Goal: Task Accomplishment & Management: Complete application form

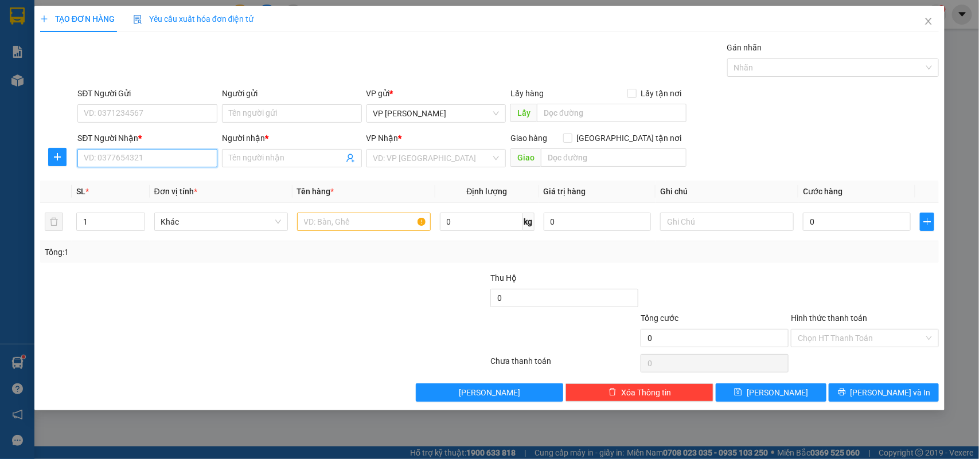
click at [179, 163] on input "SĐT Người Nhận *" at bounding box center [147, 158] width 140 height 18
type input "0825555710"
click at [260, 158] on input "Người nhận *" at bounding box center [286, 158] width 115 height 13
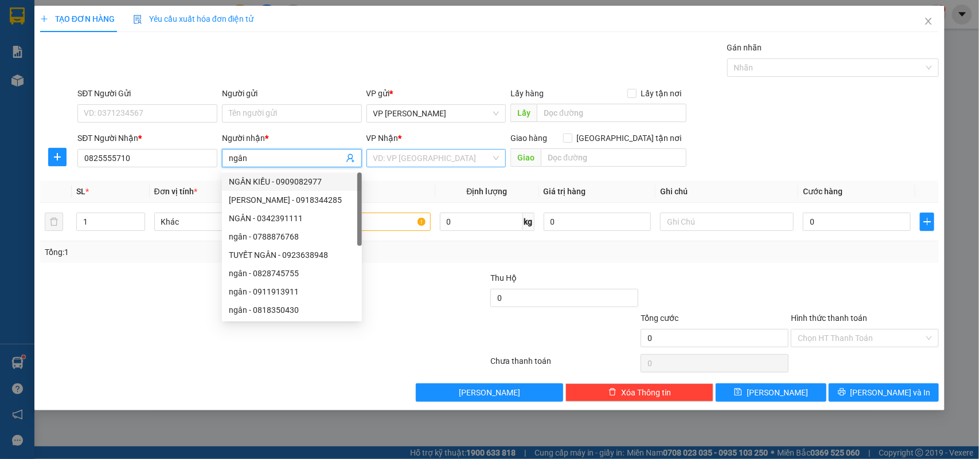
type input "ngân"
click at [422, 163] on input "search" at bounding box center [432, 158] width 118 height 17
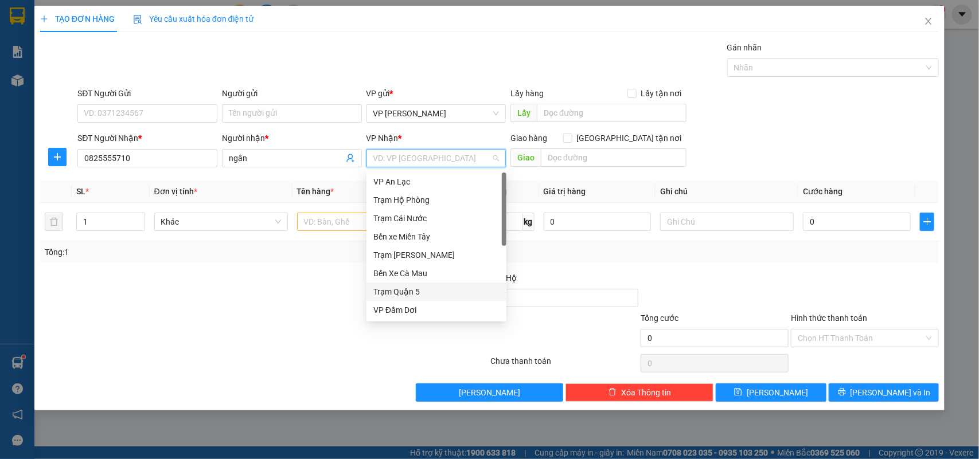
click at [408, 292] on div "Trạm Quận 5" at bounding box center [436, 291] width 126 height 13
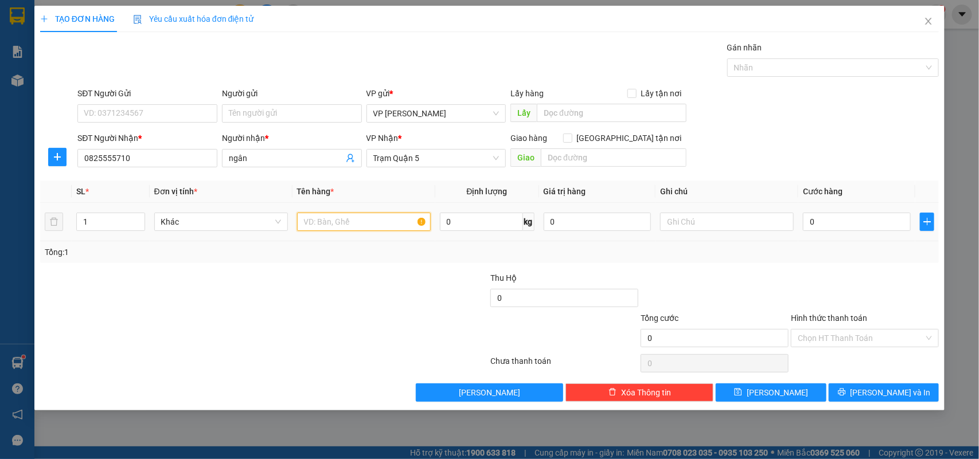
click at [347, 222] on input "text" at bounding box center [364, 222] width 134 height 18
type input "thung"
click at [827, 213] on input "0" at bounding box center [857, 222] width 108 height 18
type input "003"
type input "3"
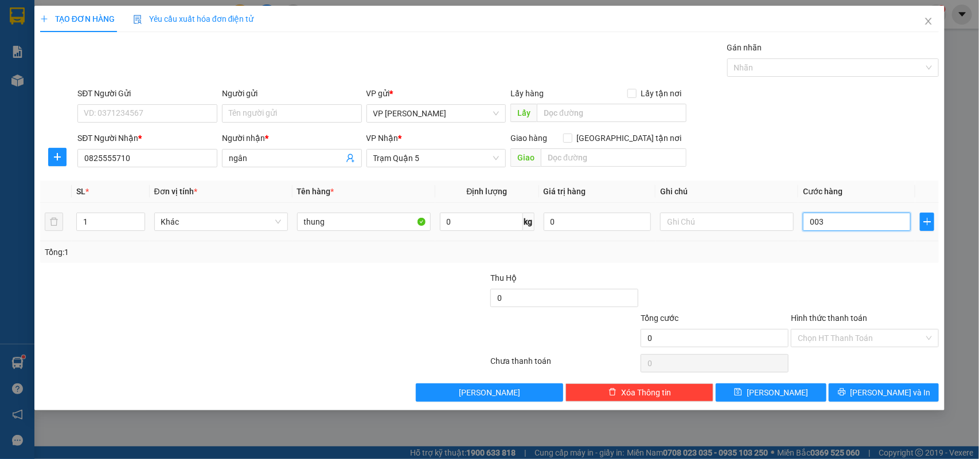
type input "3"
type input "0.030"
type input "30"
click at [838, 337] on input "Hình thức thanh toán" at bounding box center [860, 338] width 126 height 17
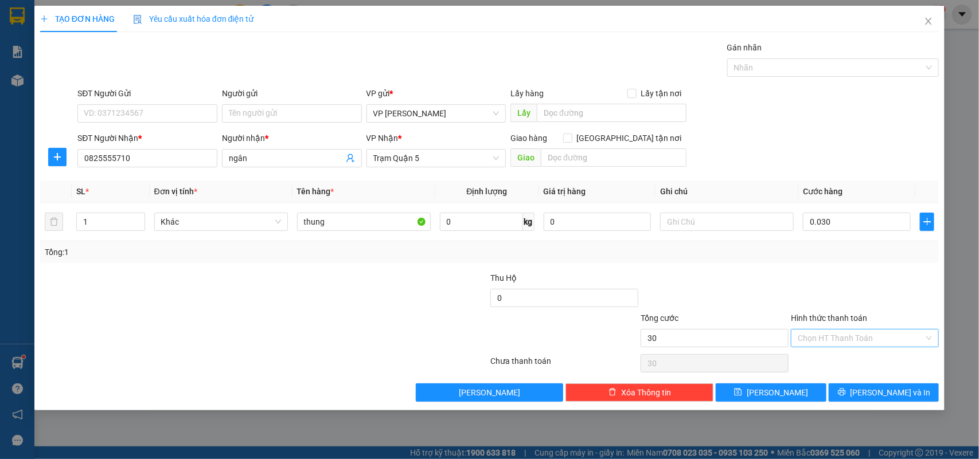
type input "30.000"
click at [833, 367] on div "Tại văn phòng" at bounding box center [865, 362] width 134 height 13
type input "0"
click at [864, 398] on button "[PERSON_NAME] và In" at bounding box center [883, 393] width 110 height 18
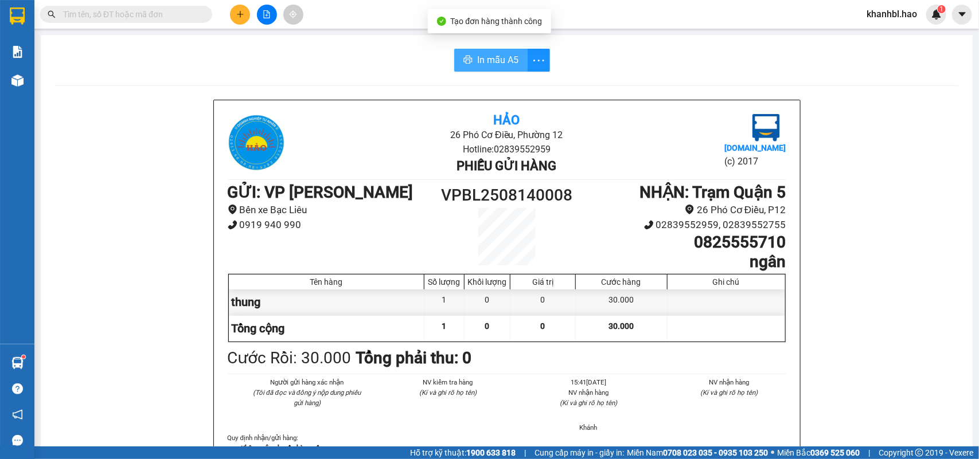
click at [477, 64] on span "In mẫu A5" at bounding box center [497, 60] width 41 height 14
click at [500, 55] on span "In mẫu A5" at bounding box center [497, 60] width 41 height 14
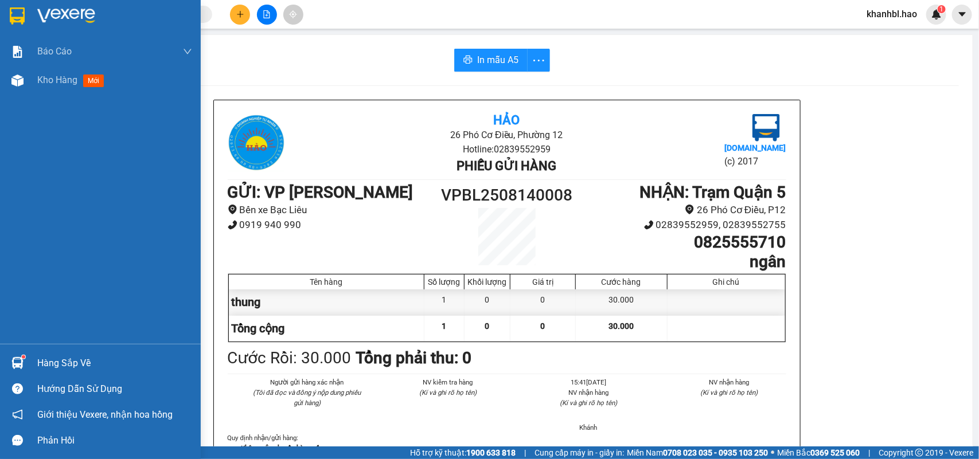
click at [18, 21] on img at bounding box center [17, 15] width 15 height 17
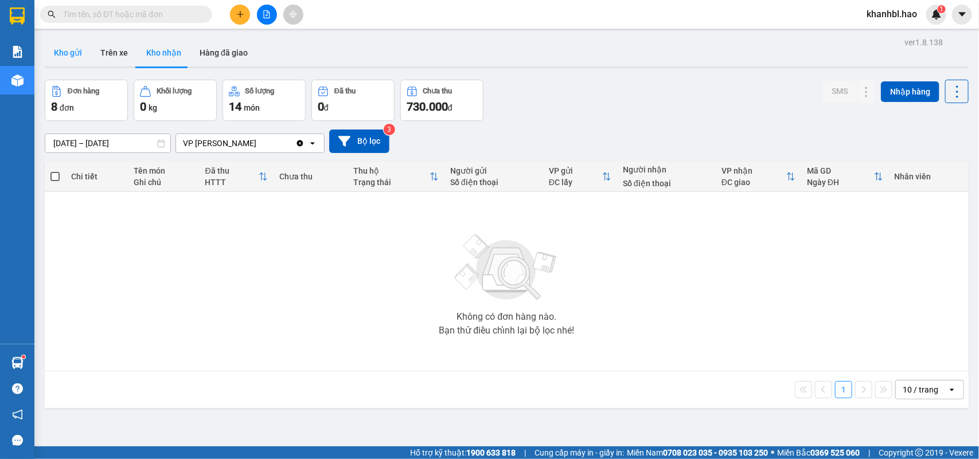
click at [66, 52] on button "Kho gửi" at bounding box center [68, 53] width 46 height 28
click at [99, 57] on button "Trên xe" at bounding box center [114, 53] width 46 height 28
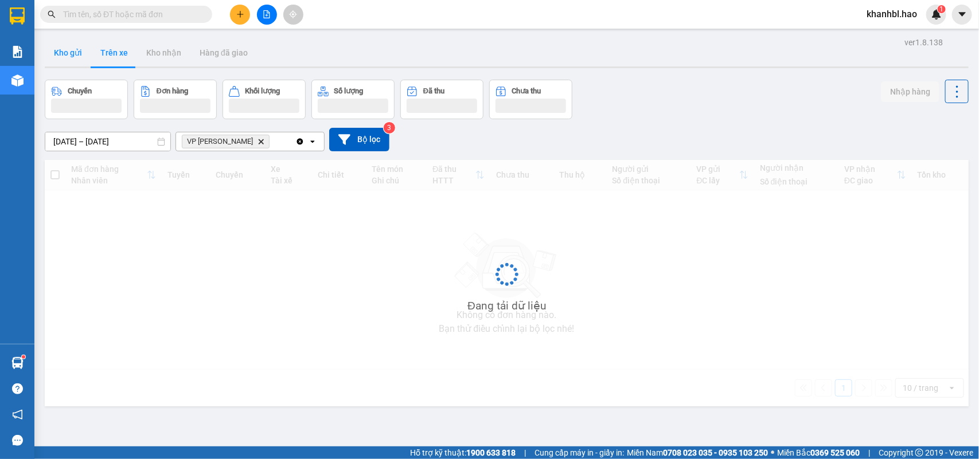
click at [54, 58] on button "Kho gửi" at bounding box center [68, 53] width 46 height 28
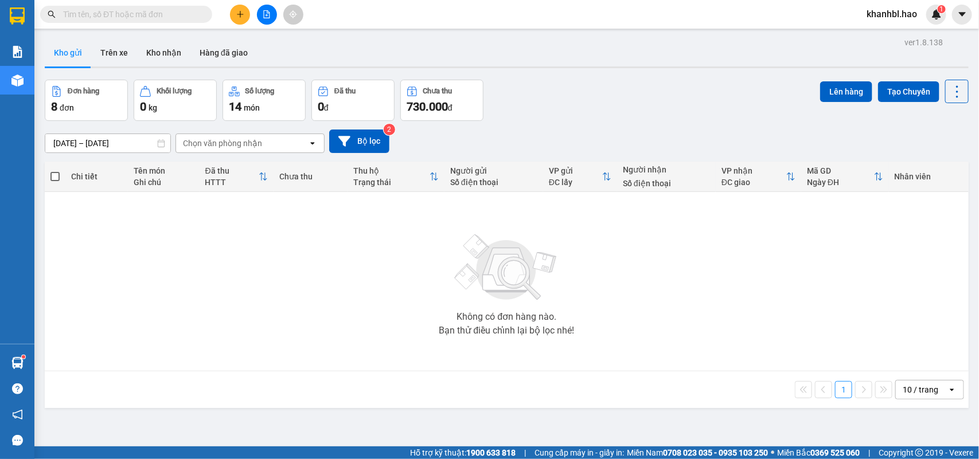
click at [239, 143] on div "Chọn văn phòng nhận" at bounding box center [222, 143] width 79 height 11
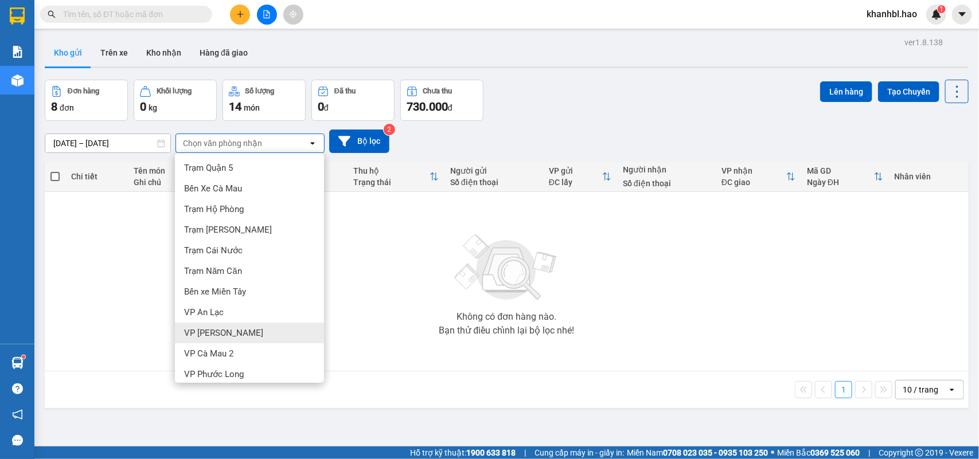
click at [228, 337] on span "VP [PERSON_NAME]" at bounding box center [223, 332] width 79 height 11
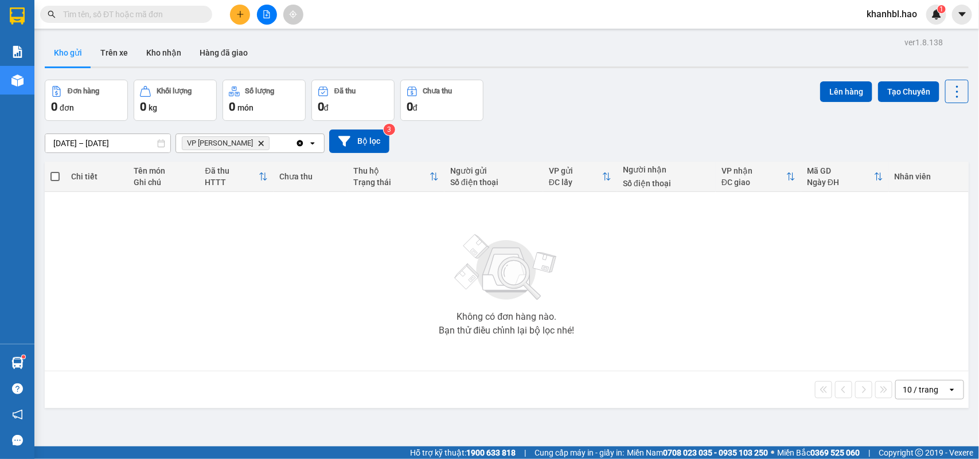
click at [298, 140] on icon "Clear all" at bounding box center [299, 143] width 9 height 9
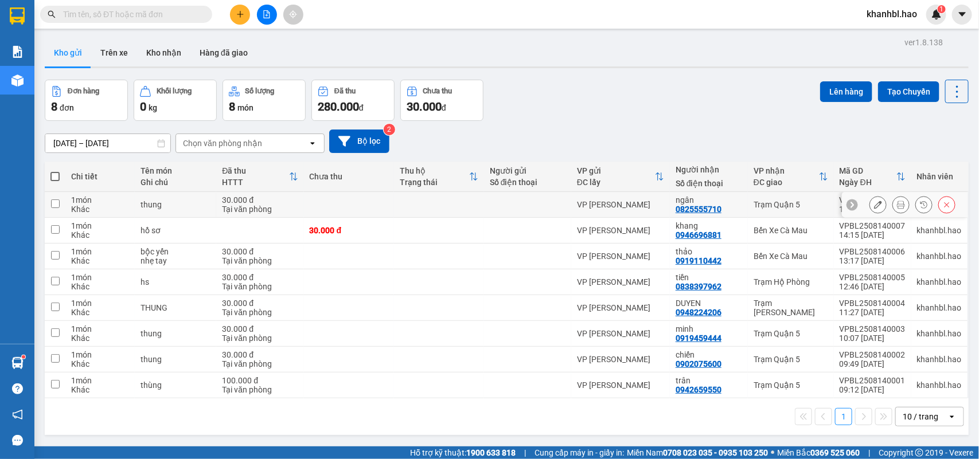
click at [870, 195] on button at bounding box center [878, 205] width 16 height 20
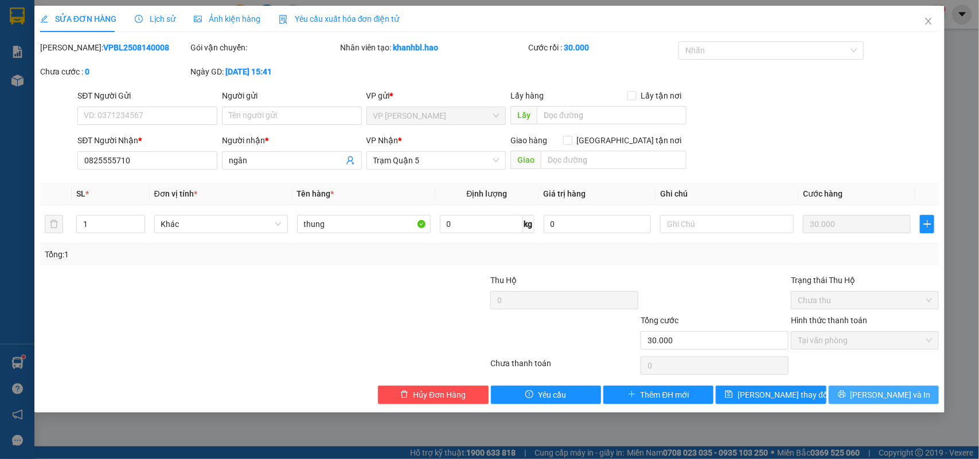
click at [890, 397] on span "[PERSON_NAME] và In" at bounding box center [890, 395] width 80 height 13
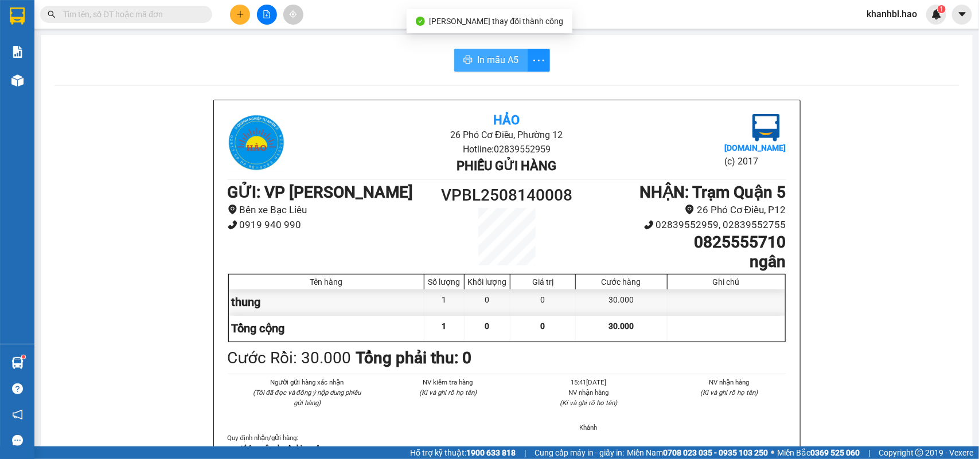
click at [500, 56] on span "In mẫu A5" at bounding box center [497, 60] width 41 height 14
click at [242, 10] on icon "plus" at bounding box center [240, 14] width 8 height 8
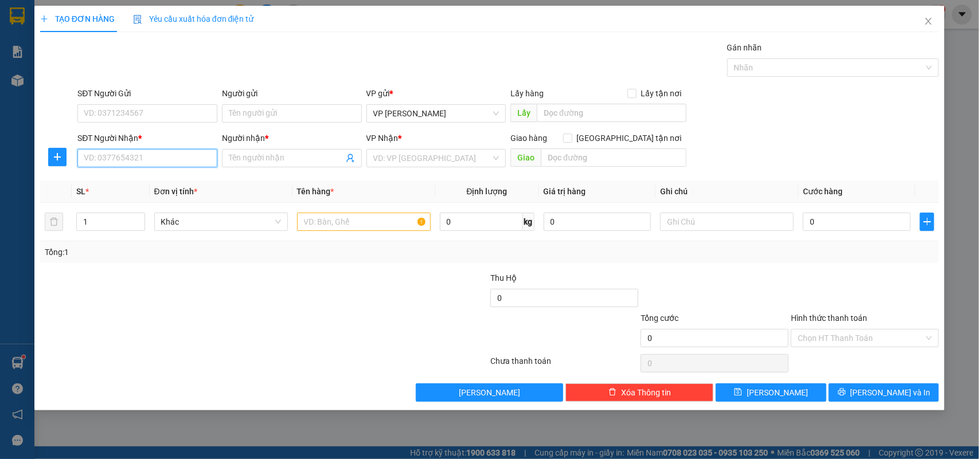
click at [145, 158] on input "SĐT Người Nhận *" at bounding box center [147, 158] width 140 height 18
type input "0917633298"
click at [118, 183] on div "0917633298 - PHÚC" at bounding box center [147, 181] width 126 height 13
type input "PHÚC"
type input "30.000"
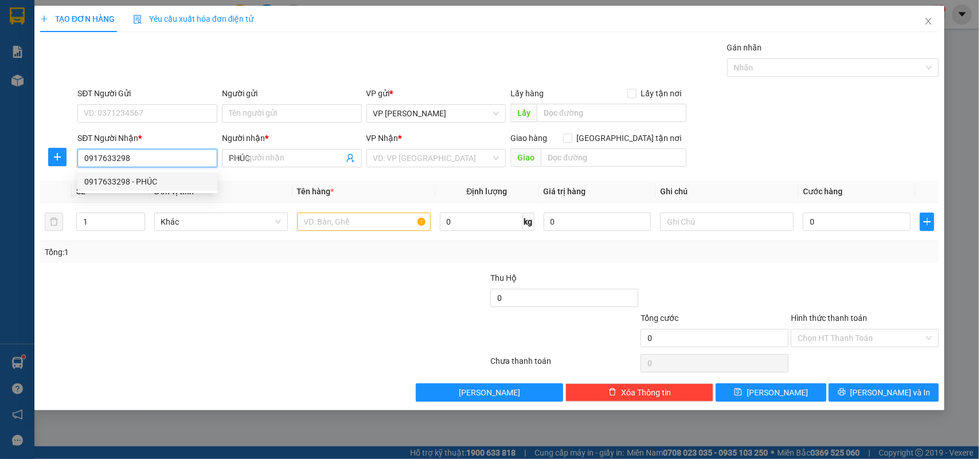
type input "30.000"
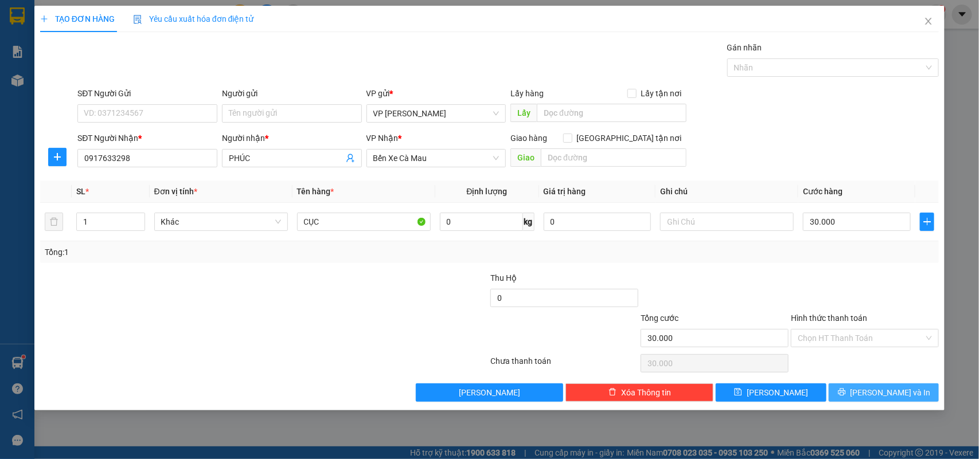
click at [846, 394] on icon "printer" at bounding box center [842, 392] width 8 height 8
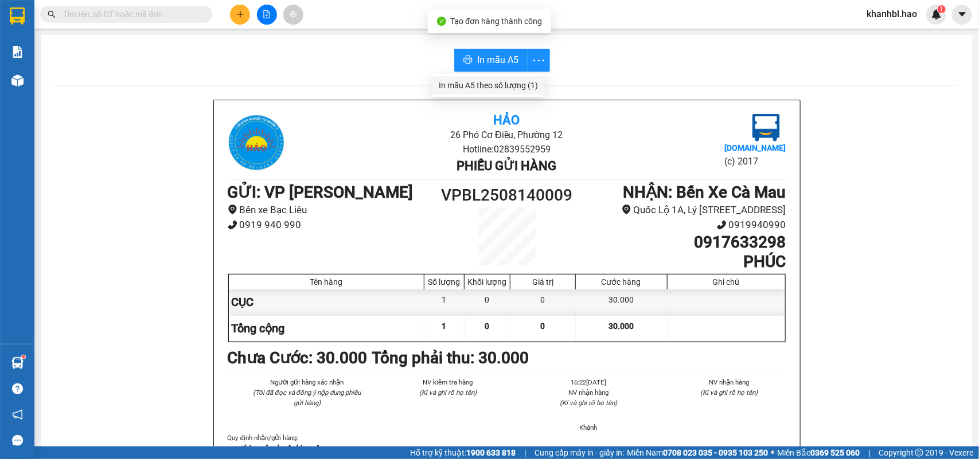
click at [529, 83] on div "In mẫu A5 theo số lượng (1)" at bounding box center [488, 85] width 99 height 13
